Goal: Task Accomplishment & Management: Complete application form

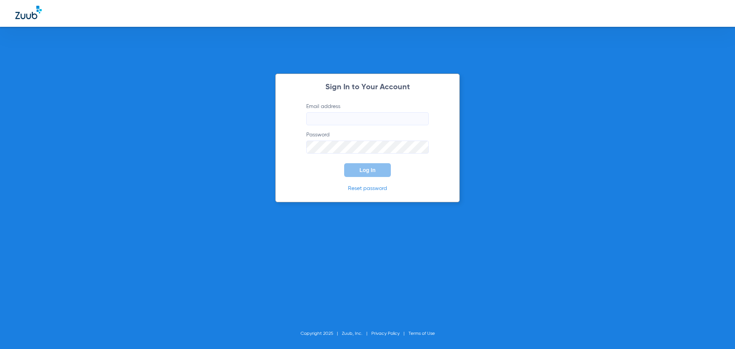
click at [343, 118] on input "Email address" at bounding box center [367, 118] width 122 height 13
type input "[EMAIL_ADDRESS][DOMAIN_NAME]"
click at [344, 163] on button "Log In" at bounding box center [367, 170] width 47 height 14
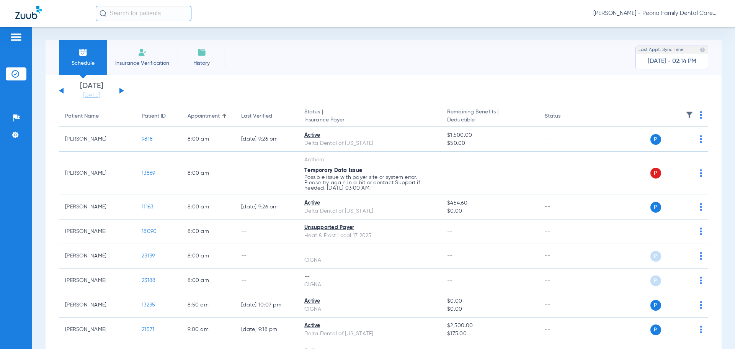
click at [152, 53] on li "Insurance Verification" at bounding box center [142, 57] width 71 height 34
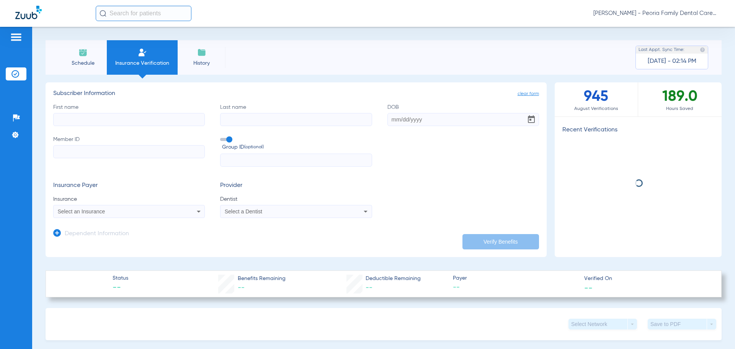
click at [126, 117] on input "First name" at bounding box center [128, 119] width 151 height 13
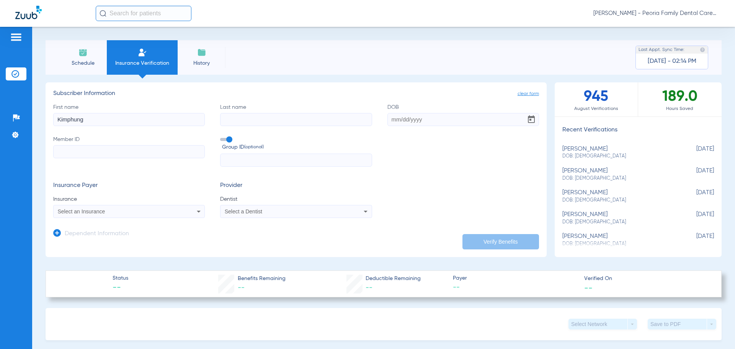
type input "Kimphung"
type input "[PERSON_NAME]"
click at [393, 123] on input "DOB" at bounding box center [462, 119] width 151 height 13
type input "[DATE]"
click at [144, 153] on input "Member ID" at bounding box center [128, 151] width 151 height 13
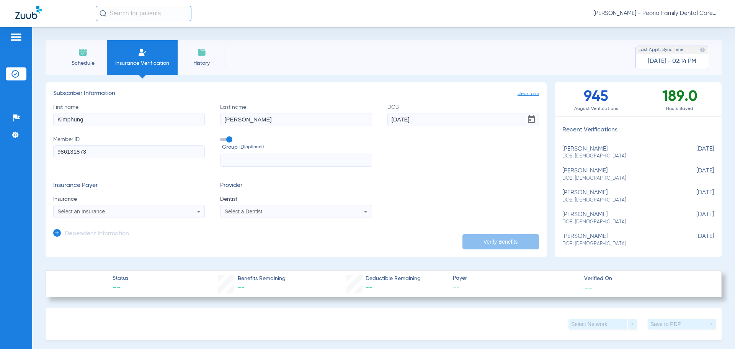
type input "986131873"
drag, startPoint x: 154, startPoint y: 203, endPoint x: 155, endPoint y: 208, distance: 5.4
click at [155, 205] on app-form-autocomplete "Insurance Select an Insurance" at bounding box center [128, 206] width 151 height 23
click at [155, 208] on div "Select an Insurance" at bounding box center [129, 211] width 151 height 9
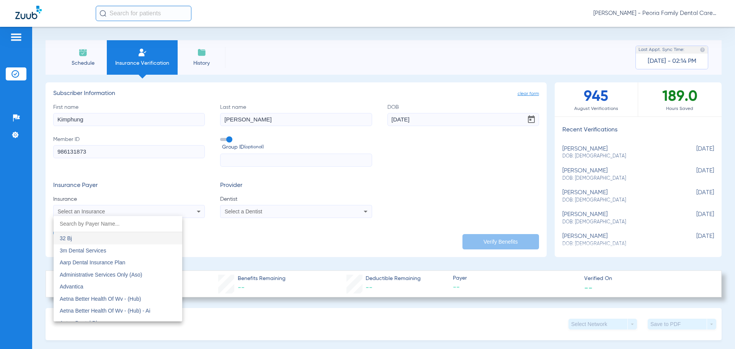
click at [130, 227] on input "dropdown search" at bounding box center [118, 224] width 129 height 16
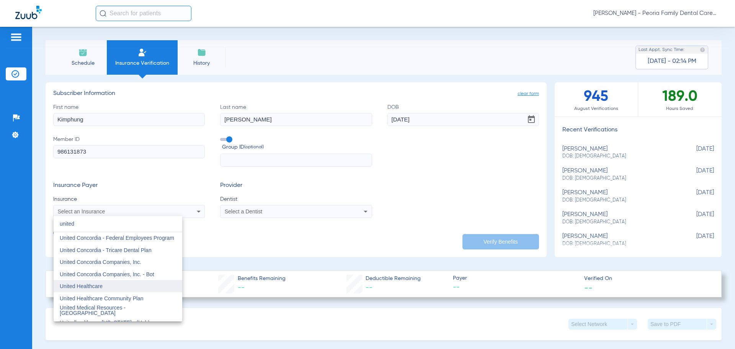
scroll to position [38, 0]
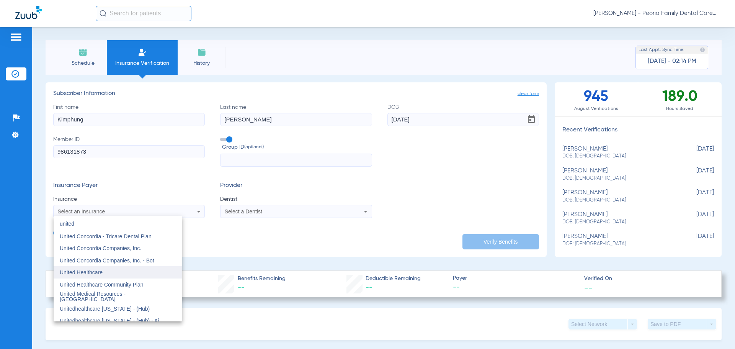
type input "united"
click at [102, 272] on span "United Healthcare" at bounding box center [81, 272] width 43 height 6
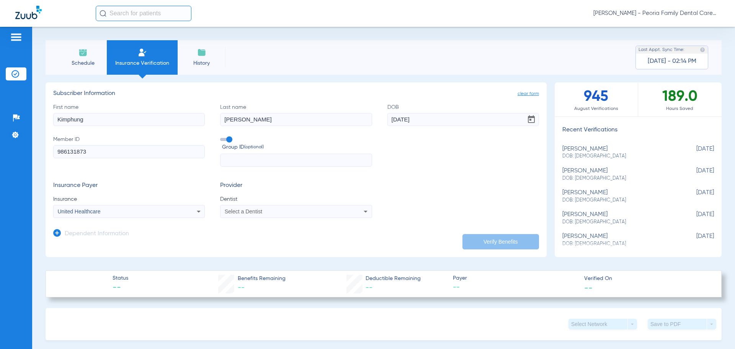
click at [366, 209] on icon at bounding box center [365, 211] width 9 height 9
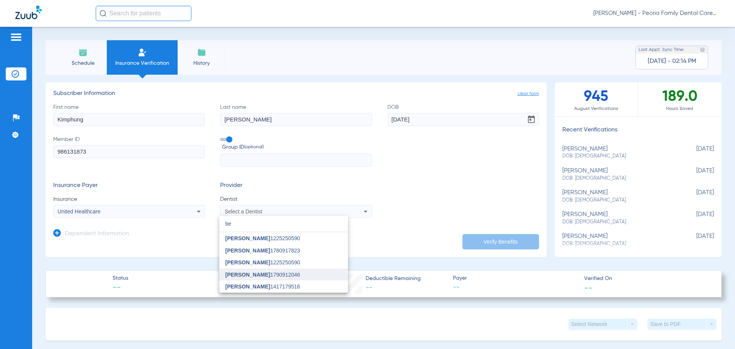
type input "be"
click at [272, 269] on mat-option "[PERSON_NAME] 1790912046" at bounding box center [283, 274] width 129 height 12
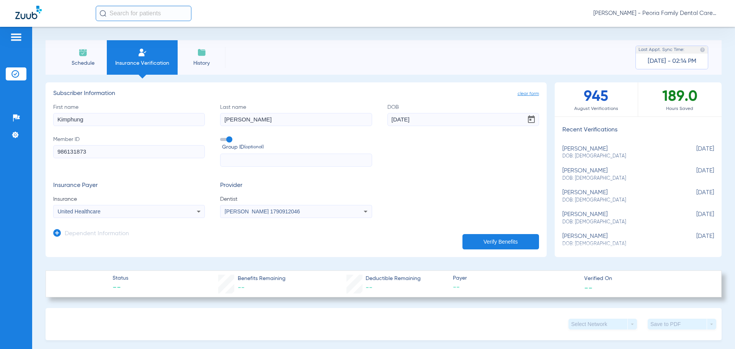
click at [488, 239] on button "Verify Benefits" at bounding box center [500, 241] width 77 height 15
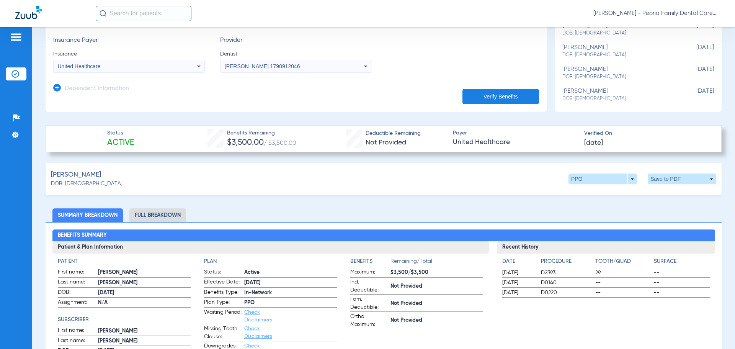
scroll to position [153, 0]
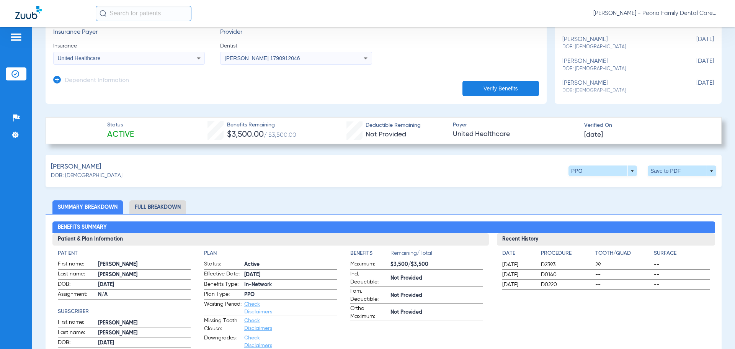
click at [157, 205] on li "Full Breakdown" at bounding box center [157, 206] width 57 height 13
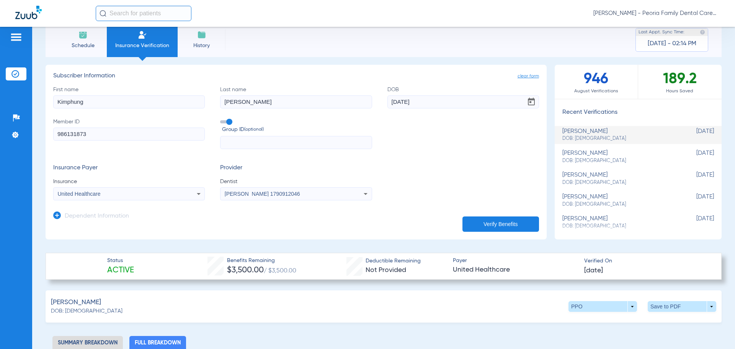
scroll to position [0, 0]
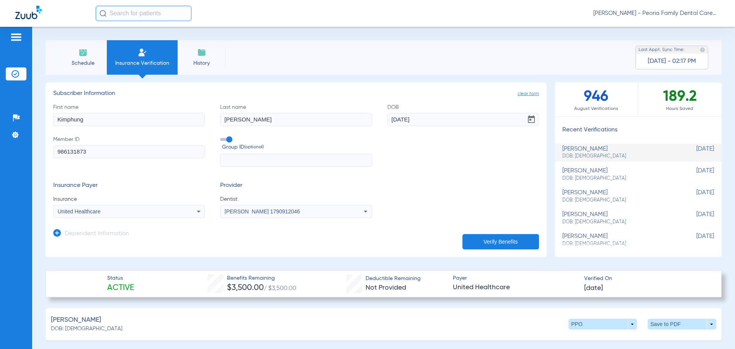
click at [85, 55] on img at bounding box center [82, 52] width 9 height 9
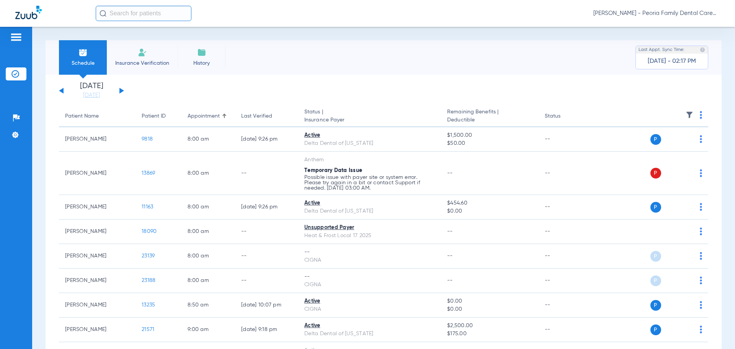
click at [121, 92] on button at bounding box center [121, 91] width 5 height 6
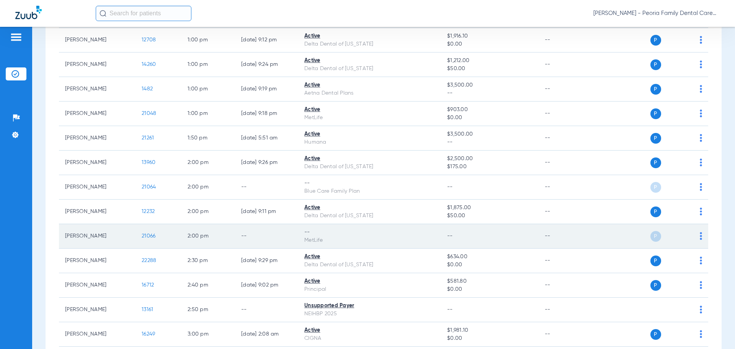
scroll to position [765, 0]
